Goal: Information Seeking & Learning: Check status

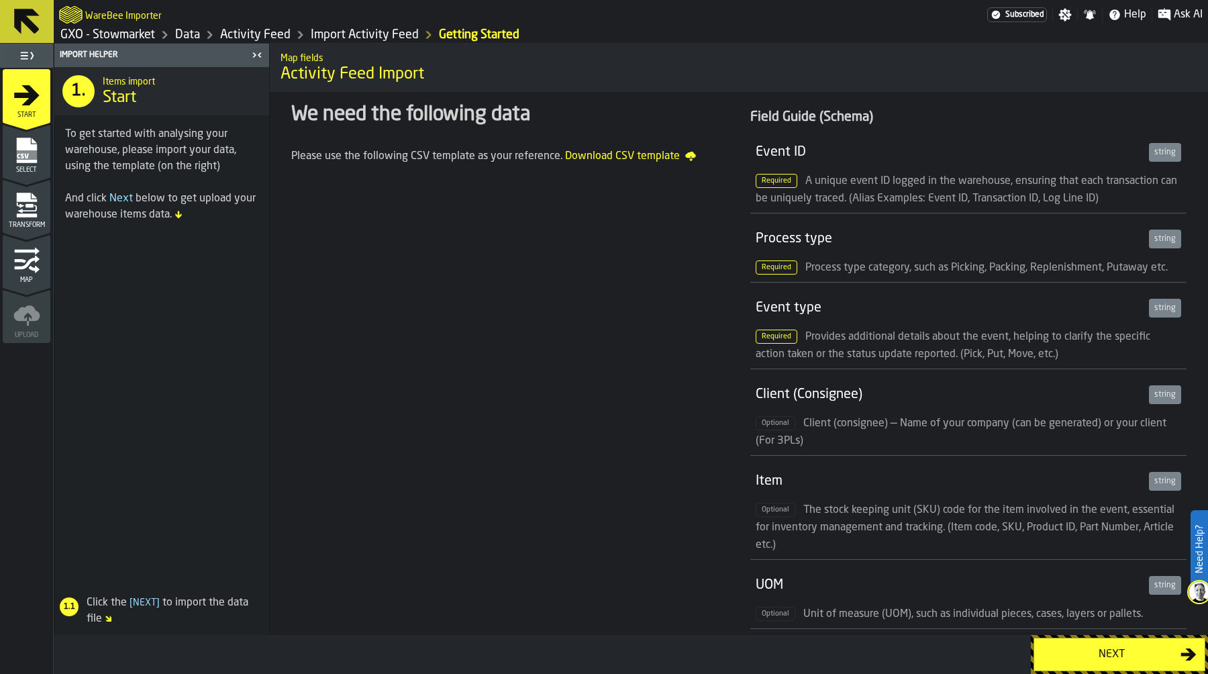
click at [270, 37] on link "Activity Feed" at bounding box center [255, 35] width 70 height 15
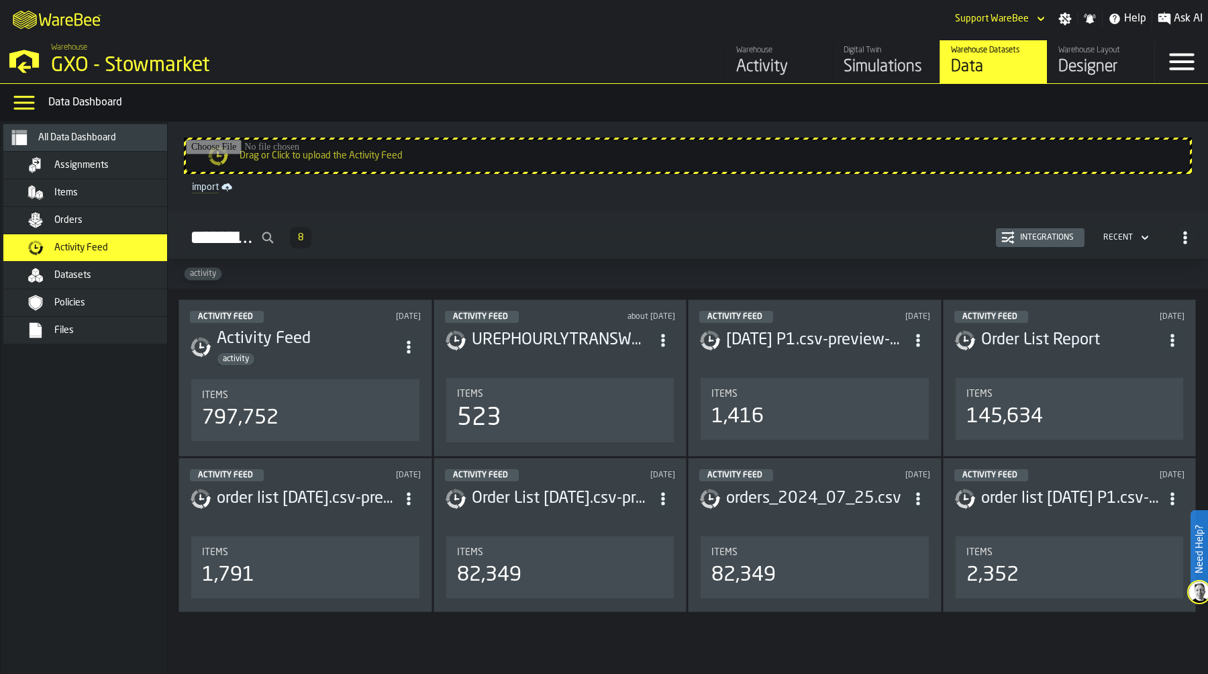
click at [1051, 237] on div "Integrations" at bounding box center [1047, 237] width 64 height 9
